Goal: Find specific page/section: Find specific page/section

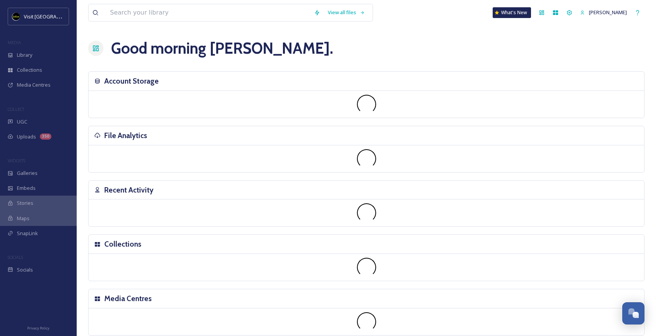
scroll to position [22, 0]
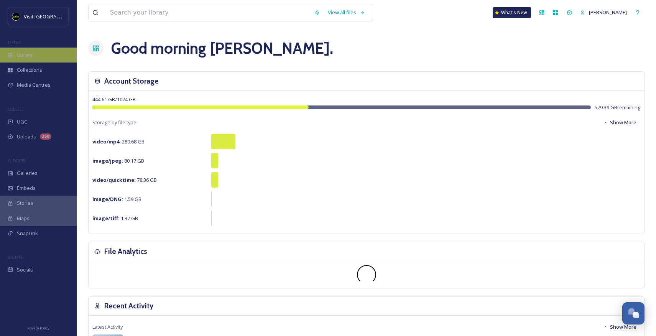
click at [31, 56] on span "Library" at bounding box center [24, 54] width 15 height 7
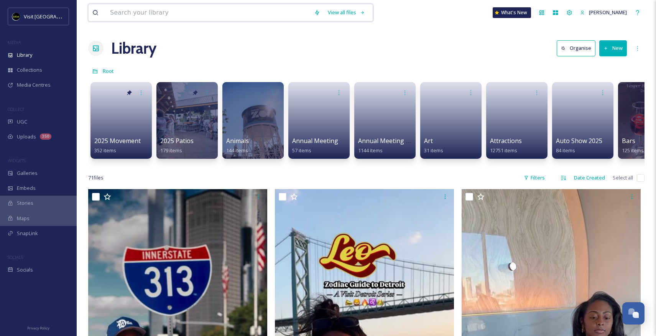
click at [158, 16] on input at bounding box center [208, 12] width 204 height 17
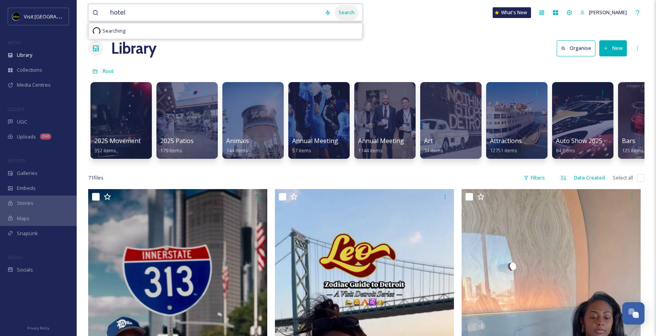
type input "hotel"
click at [351, 8] on div "Search" at bounding box center [347, 12] width 24 height 15
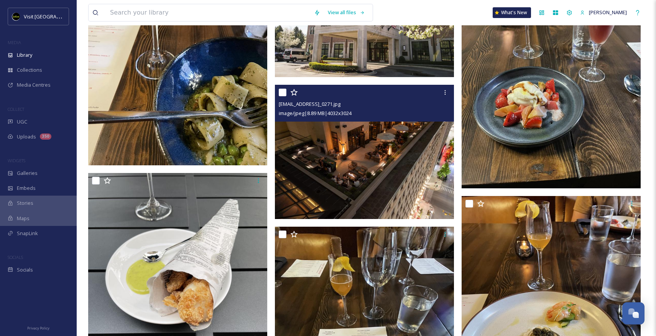
scroll to position [1524, 0]
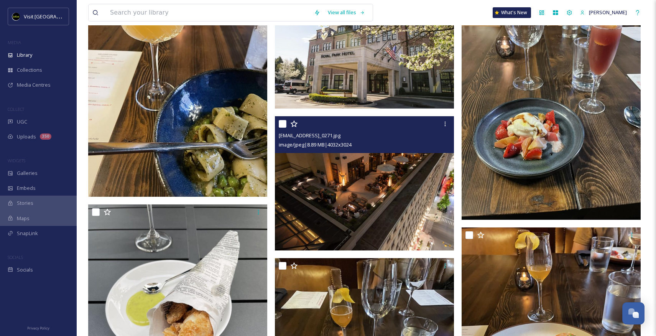
click at [394, 191] on img at bounding box center [364, 183] width 179 height 134
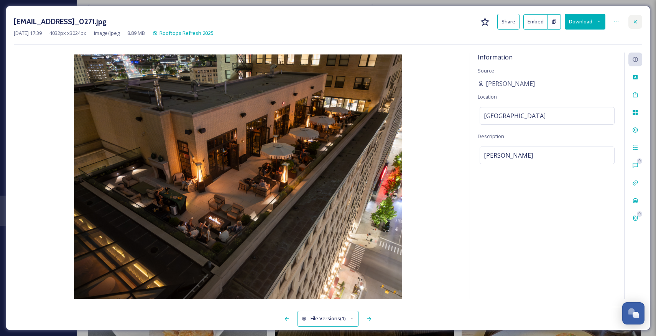
click at [635, 23] on icon at bounding box center [635, 22] width 6 height 6
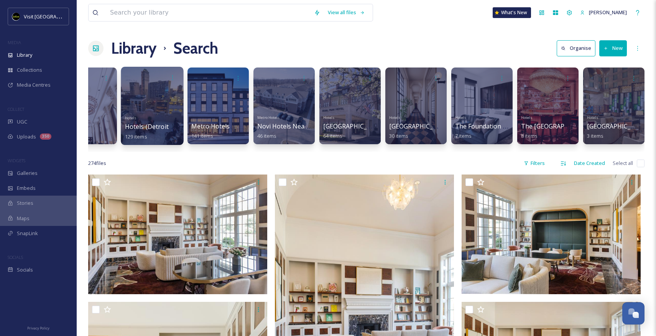
click at [160, 118] on div "Hotels Hotels (Detroit & Metro) 129 items" at bounding box center [152, 126] width 55 height 28
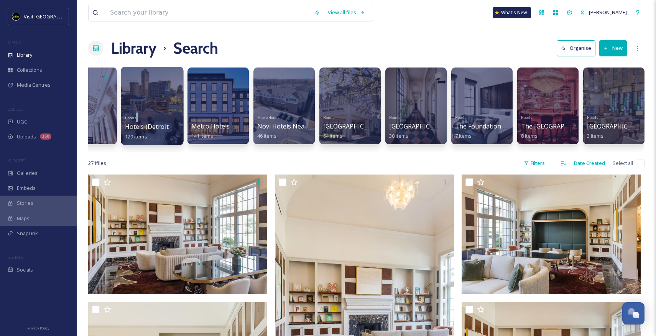
click at [154, 126] on span "Hotels (Detroit & Metro)" at bounding box center [161, 126] width 72 height 8
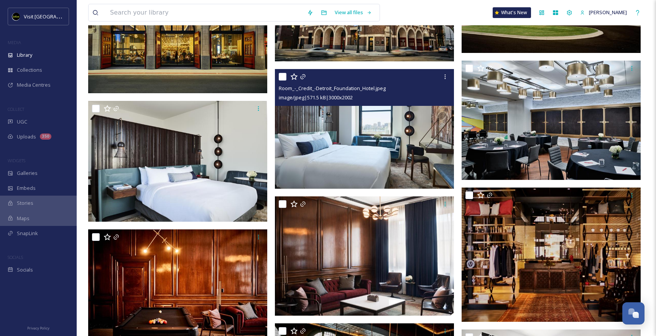
scroll to position [5229, 0]
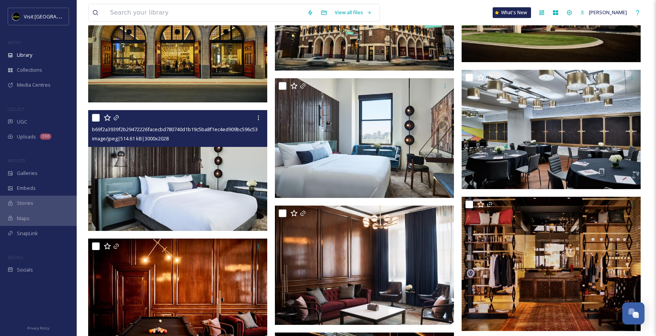
click at [223, 162] on img at bounding box center [177, 170] width 179 height 121
